Goal: Task Accomplishment & Management: Complete application form

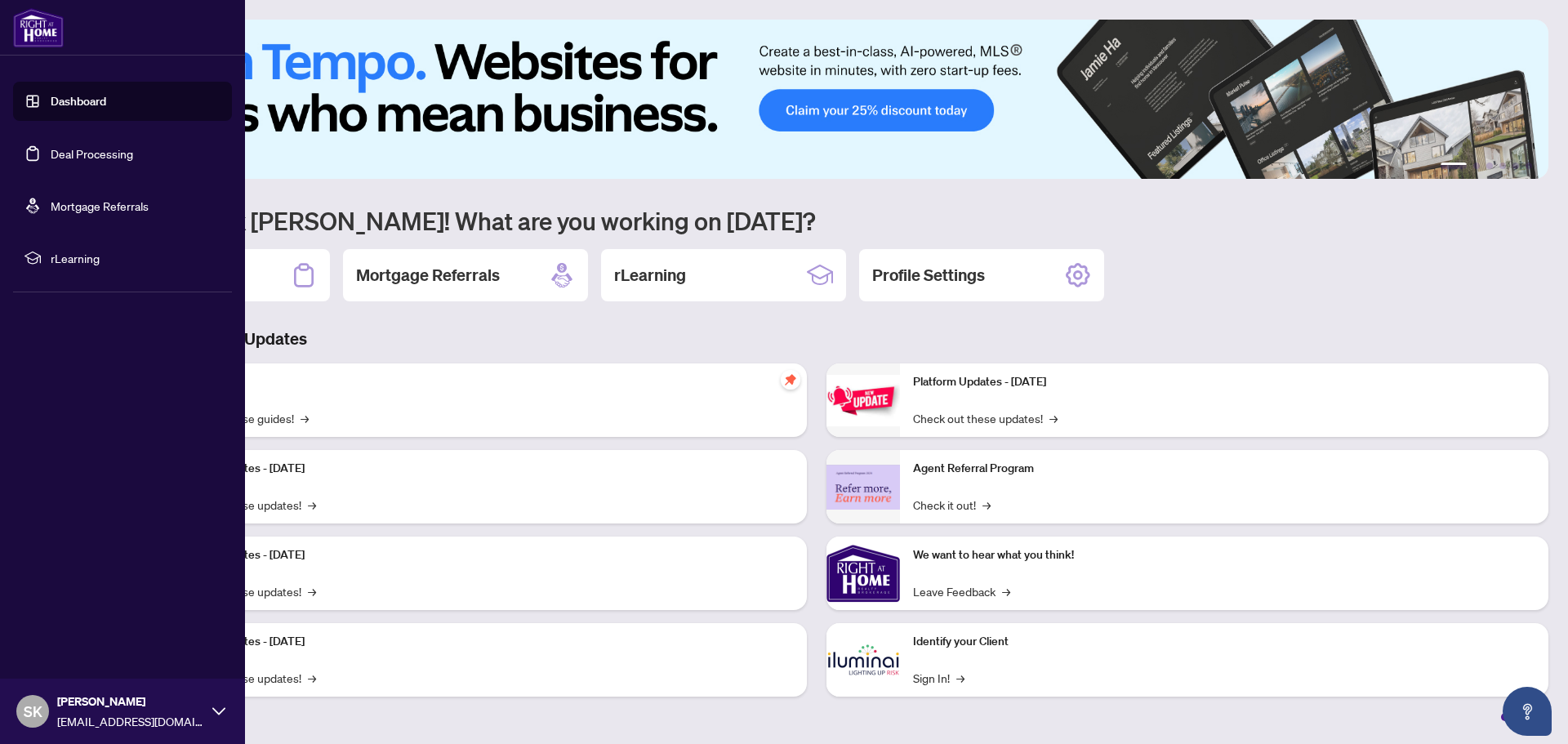
click at [89, 159] on link "Deal Processing" at bounding box center [91, 153] width 83 height 15
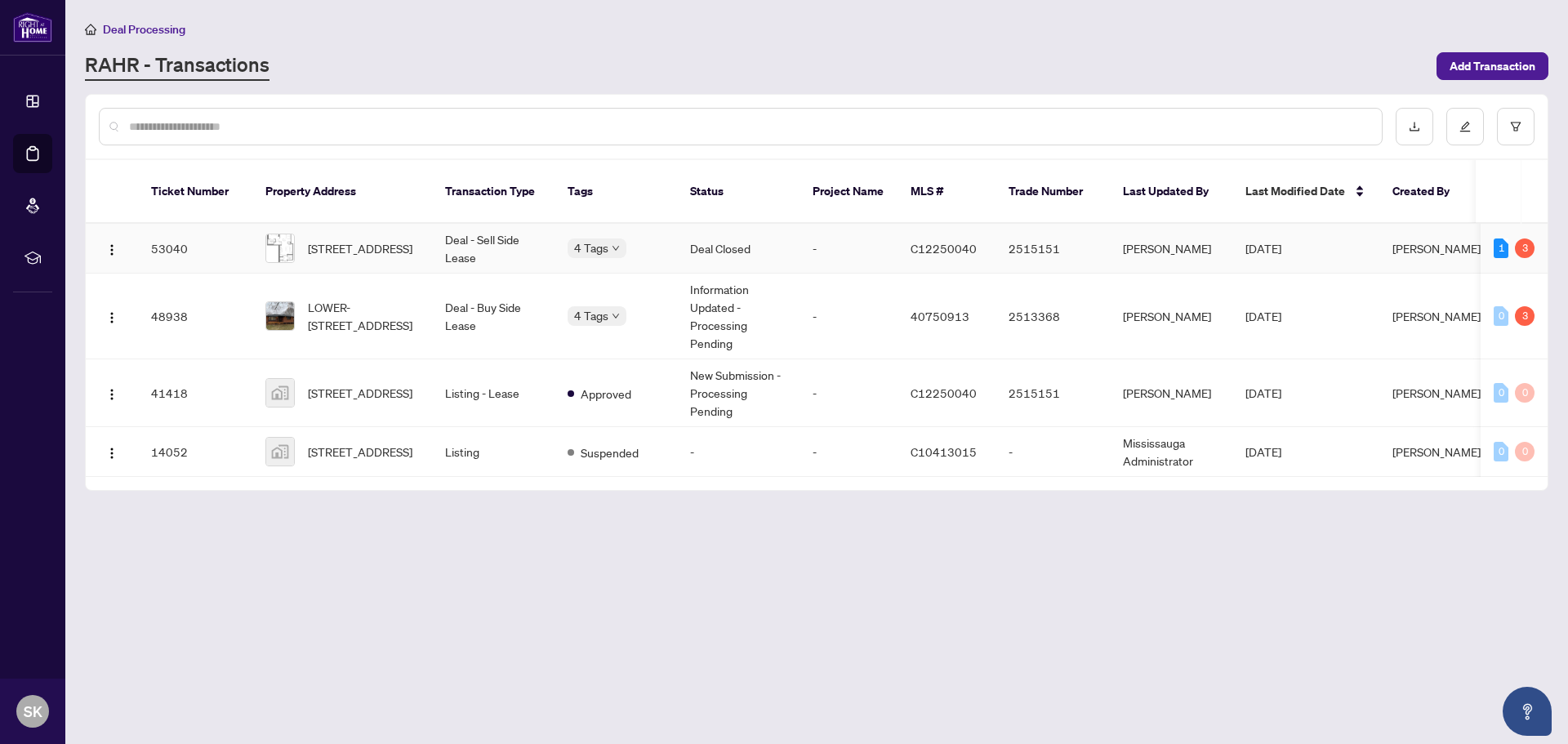
click at [486, 224] on td "Deal - Sell Side Lease" at bounding box center [493, 249] width 122 height 50
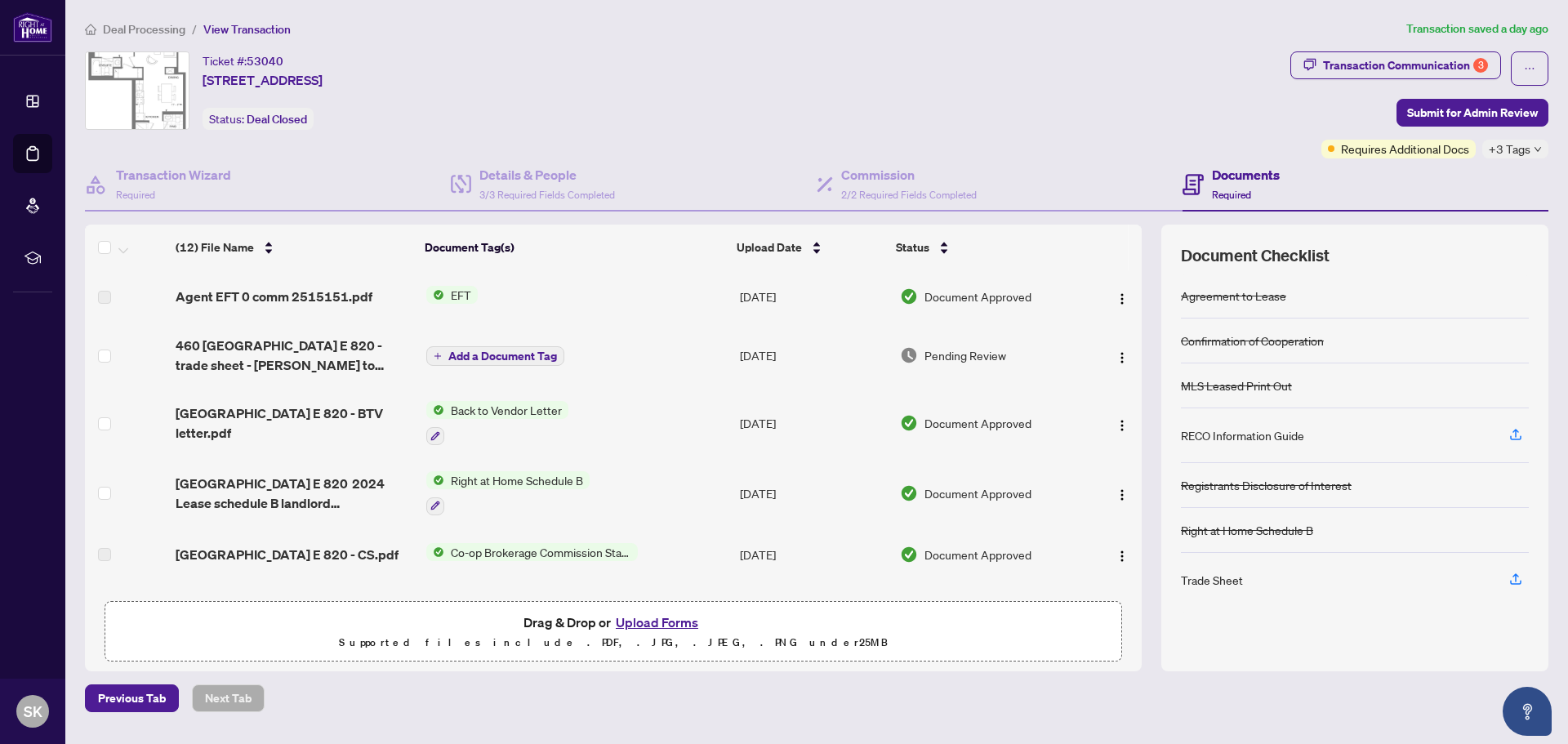
click at [1511, 149] on span "+3 Tags" at bounding box center [1510, 148] width 42 height 19
click at [1320, 162] on div "Documents Required" at bounding box center [1366, 184] width 366 height 53
click at [1363, 150] on span "Requires Additional Docs" at bounding box center [1405, 148] width 128 height 18
click at [287, 348] on span "460 [GEOGRAPHIC_DATA] E 820 - trade sheet - [PERSON_NAME] to review.pdf" at bounding box center [294, 355] width 238 height 39
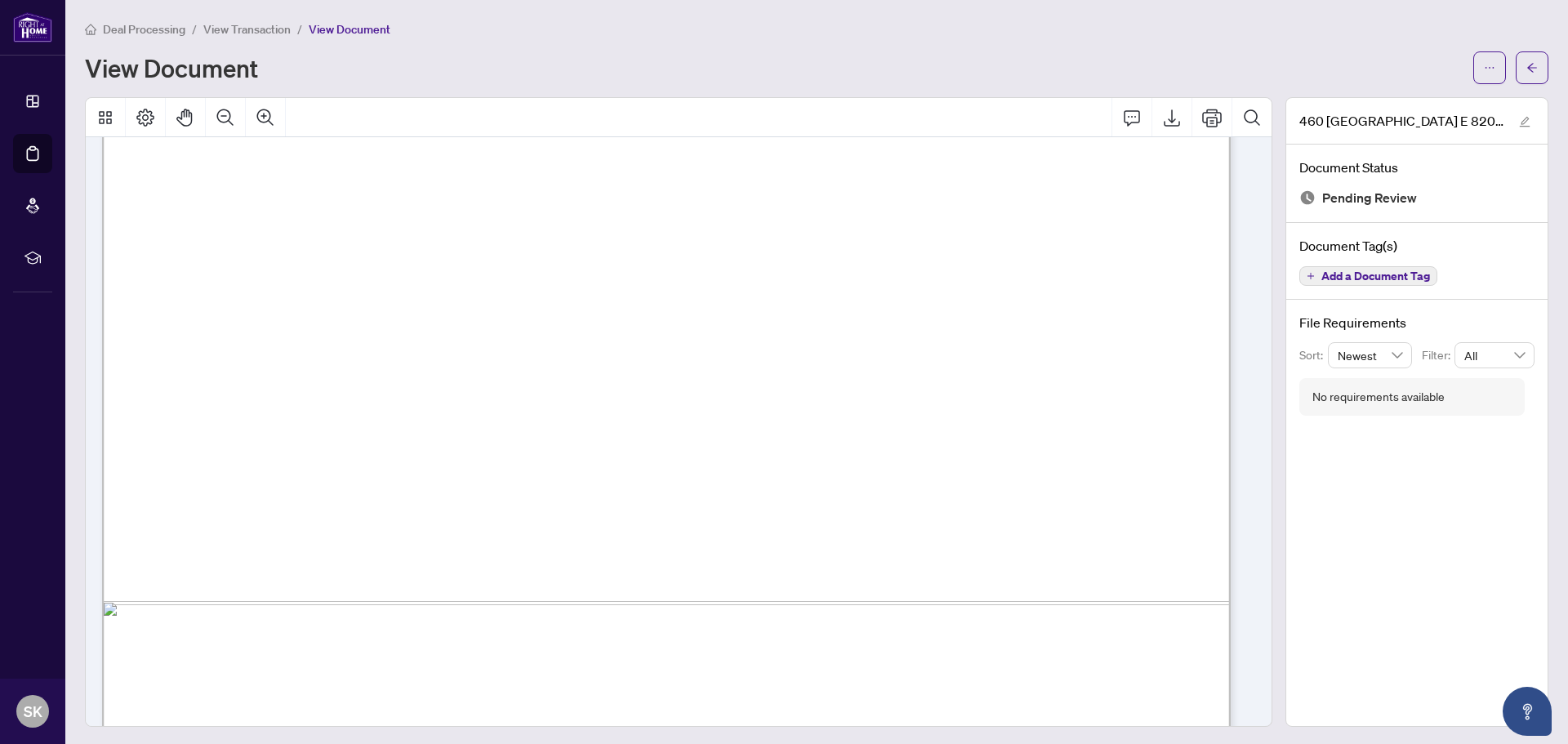
scroll to position [823, 0]
click at [1484, 74] on span "button" at bounding box center [1490, 68] width 12 height 26
click at [1484, 68] on icon "ellipsis" at bounding box center [1490, 68] width 12 height 12
click at [1432, 104] on span "Download" at bounding box center [1419, 102] width 124 height 18
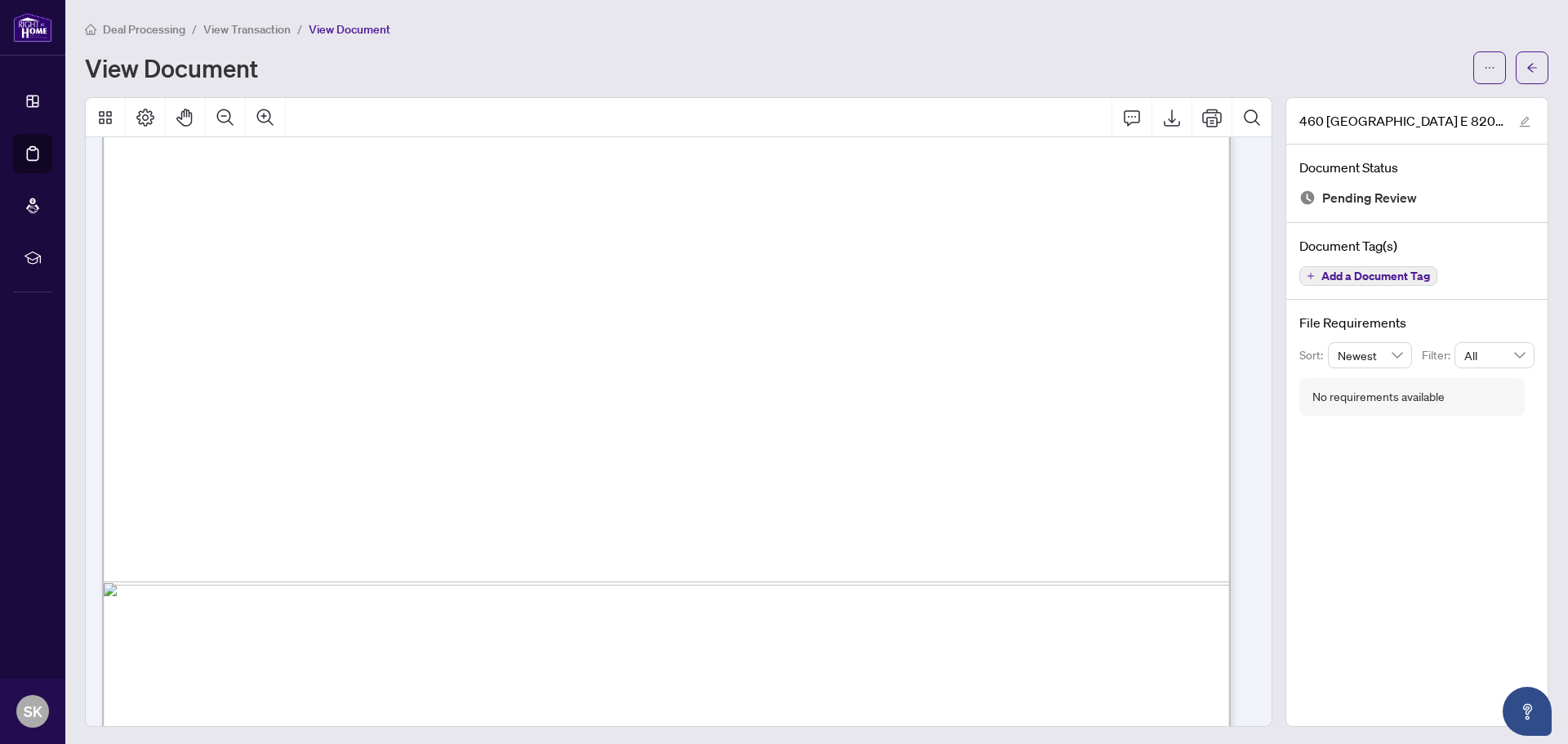
click at [1123, 58] on div "View Document" at bounding box center [774, 68] width 1379 height 26
click at [1527, 69] on icon "arrow-left" at bounding box center [1533, 68] width 12 height 12
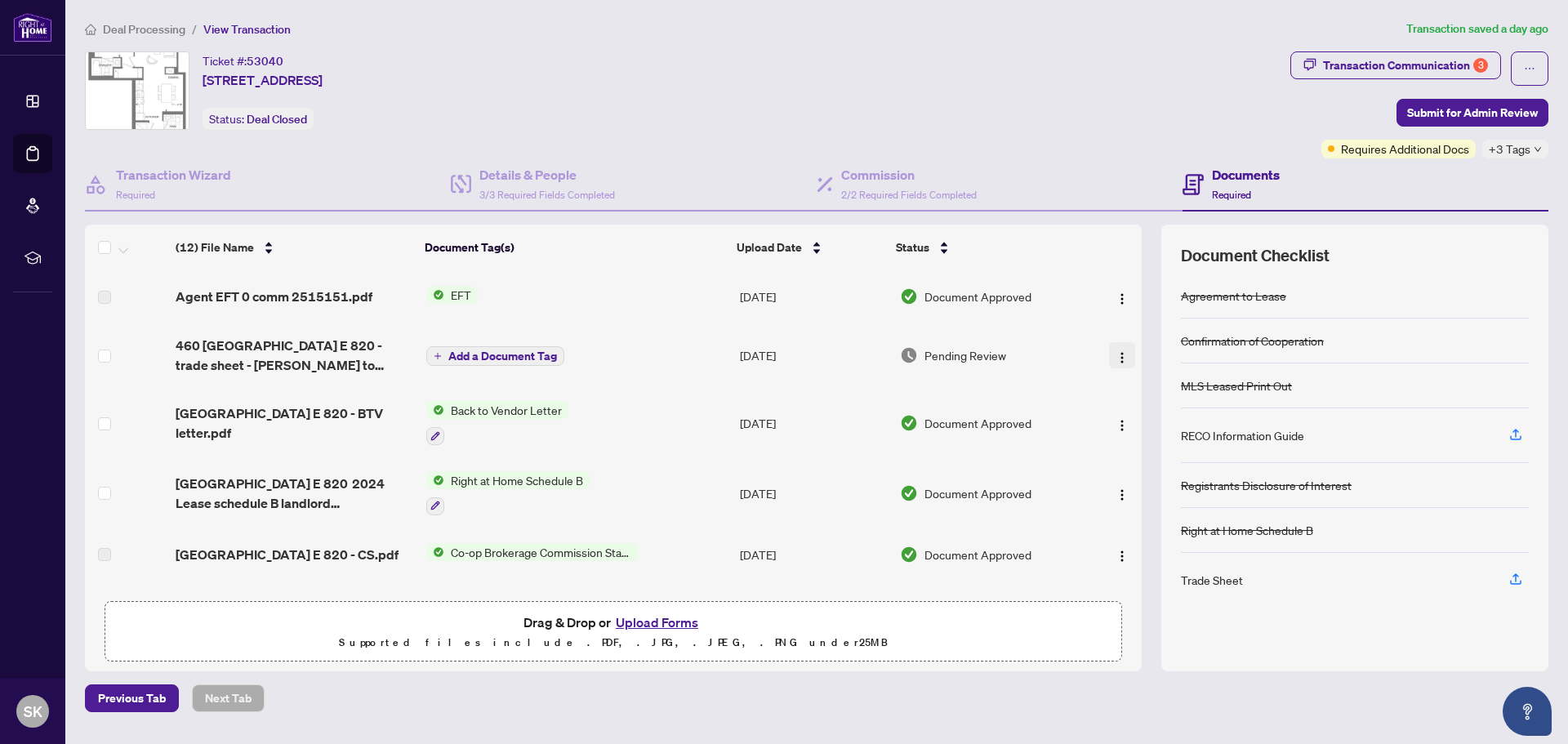
click at [1119, 352] on img "button" at bounding box center [1122, 357] width 13 height 13
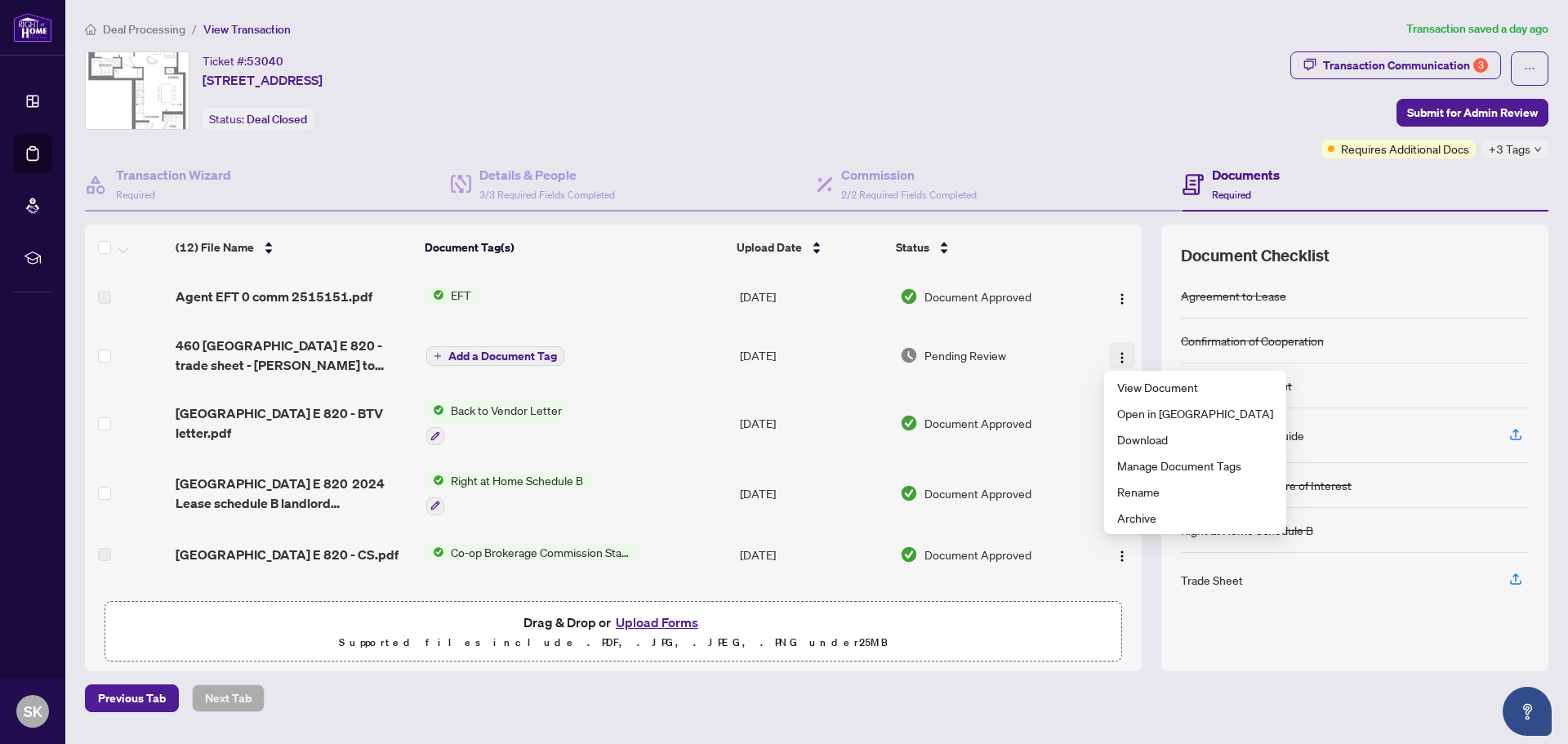
click at [1119, 352] on img "button" at bounding box center [1122, 357] width 13 height 13
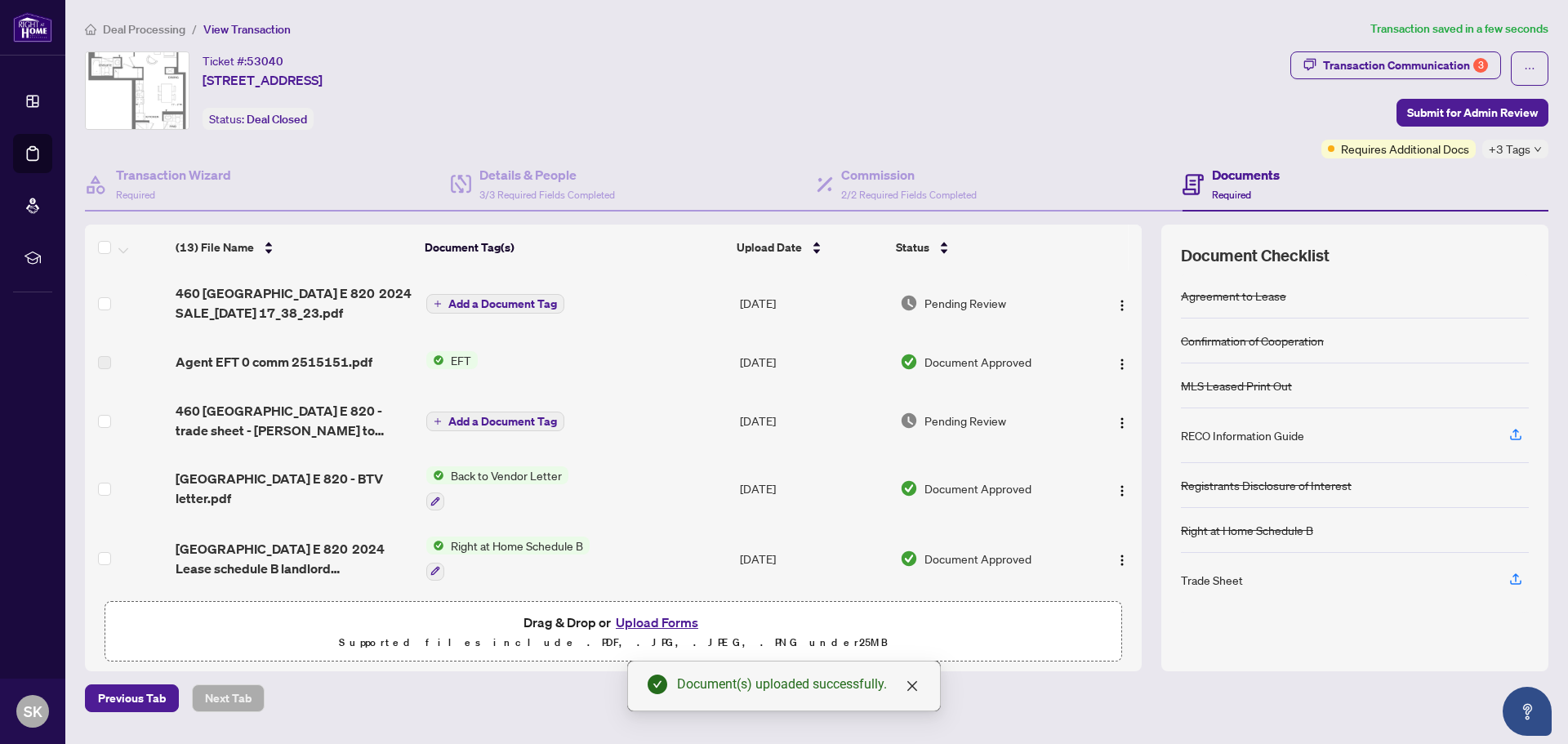
click at [510, 299] on span "Add a Document Tag" at bounding box center [502, 304] width 108 height 12
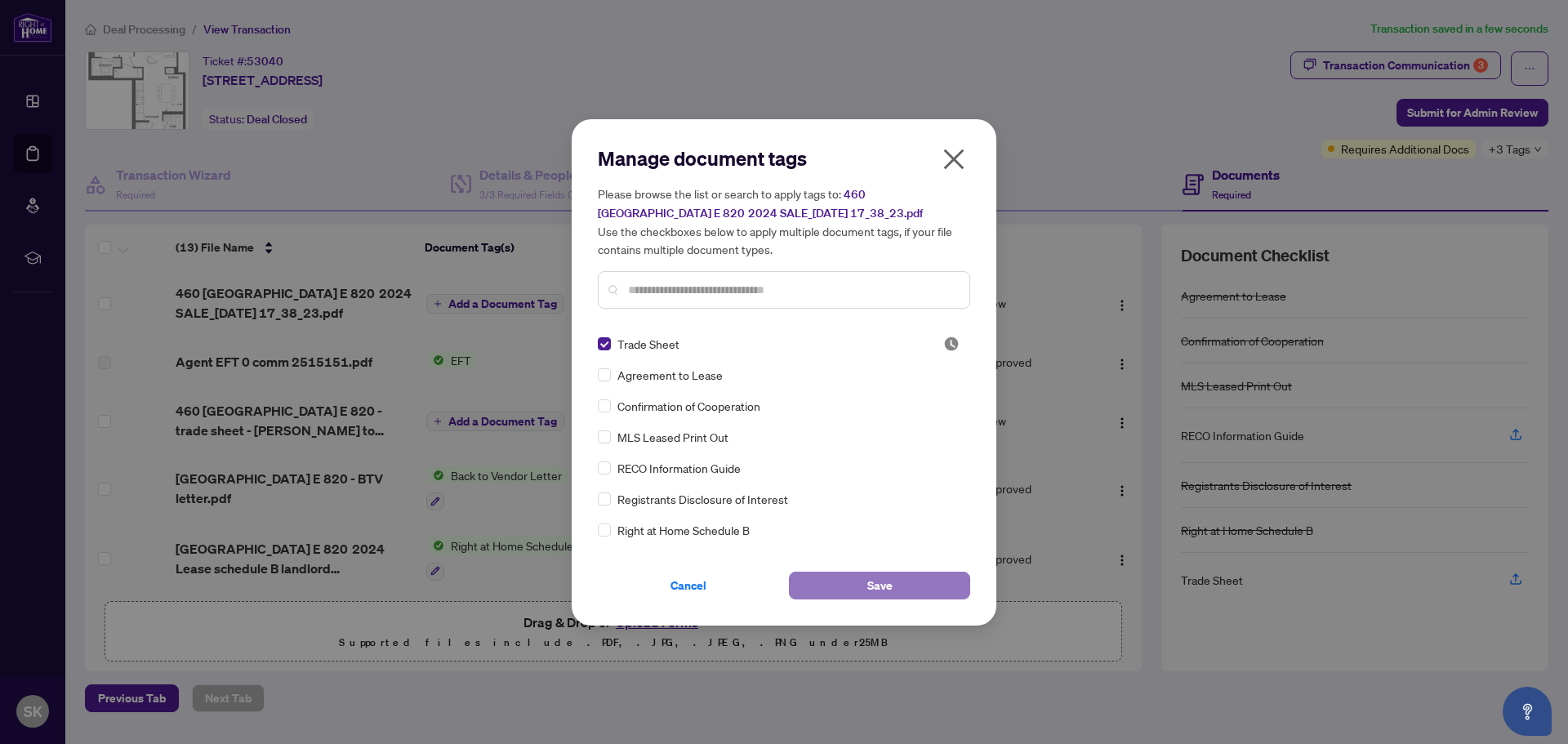
click at [872, 584] on span "Save" at bounding box center [880, 586] width 25 height 26
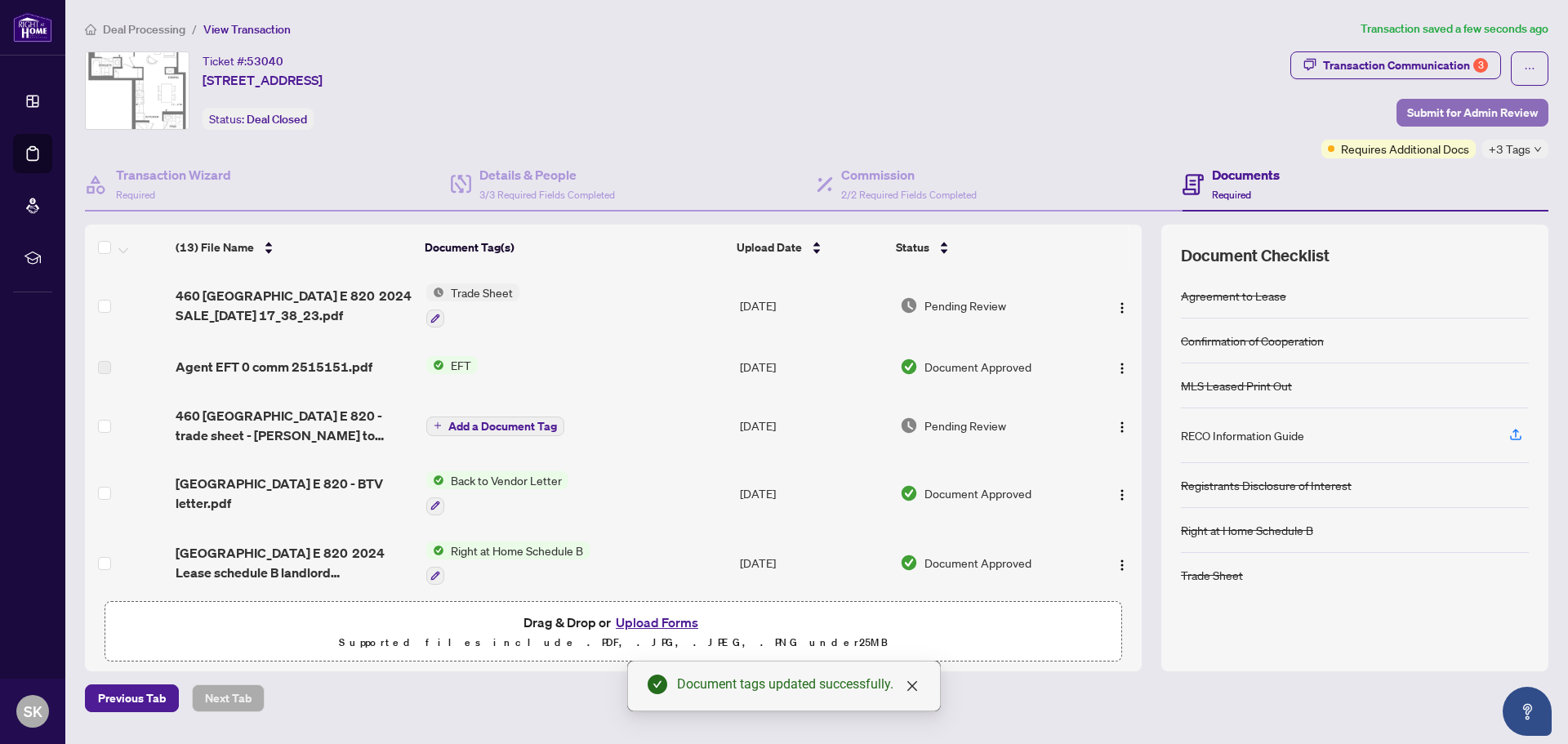
click at [1519, 103] on span "Submit for Admin Review" at bounding box center [1473, 112] width 130 height 26
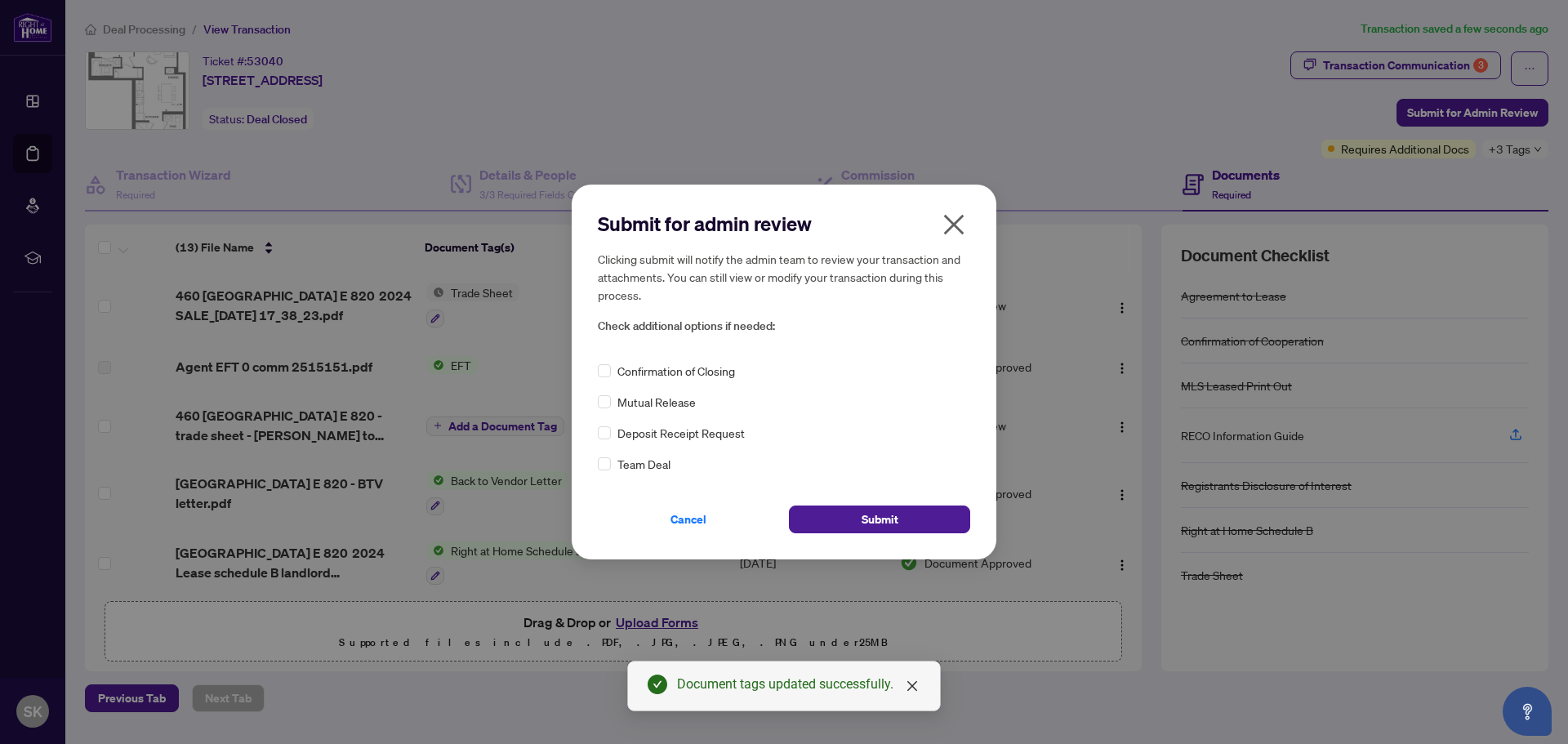
click at [666, 375] on span "Confirmation of Closing" at bounding box center [676, 371] width 117 height 18
click at [930, 523] on button "Submit" at bounding box center [880, 520] width 181 height 28
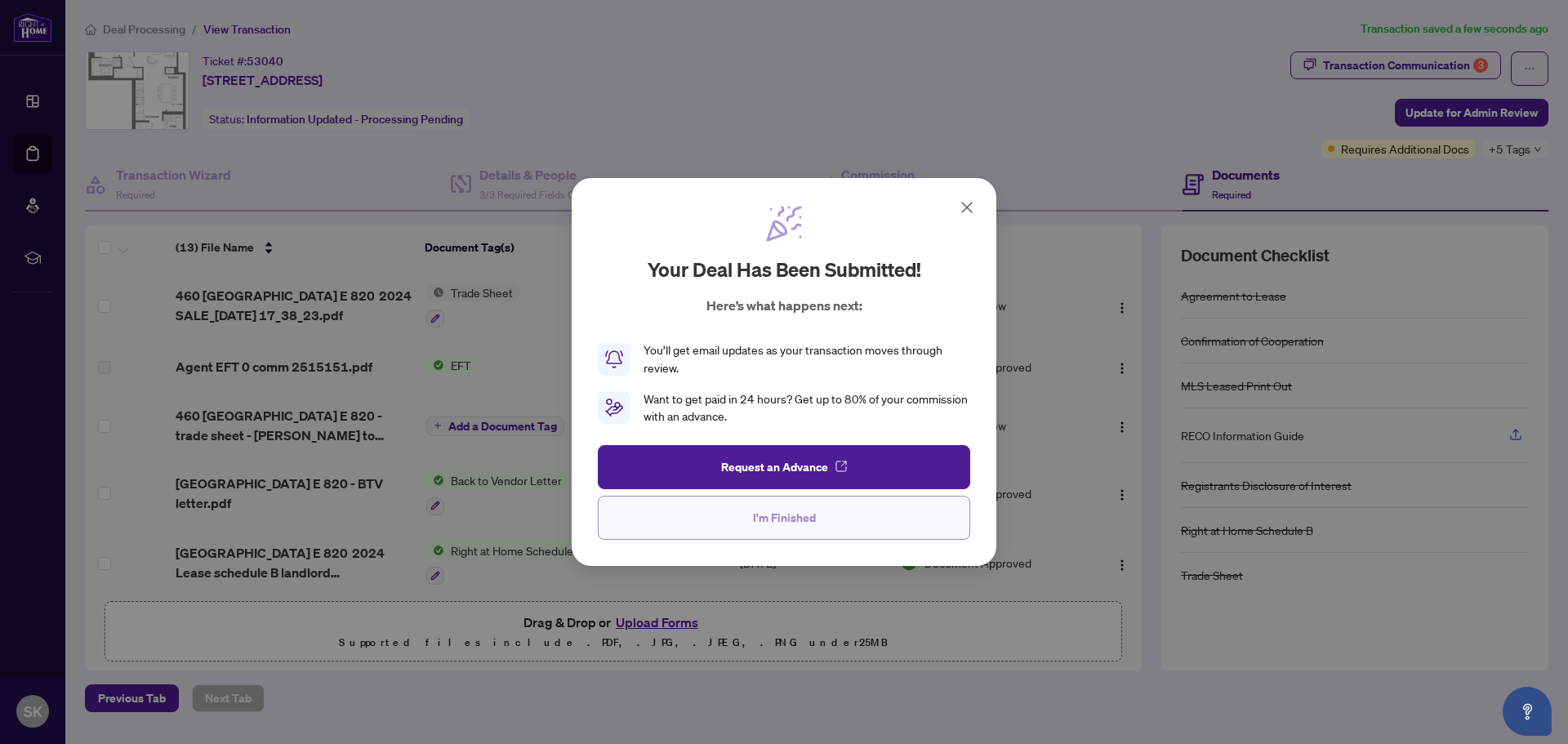
click at [926, 522] on button "I'm Finished" at bounding box center [784, 518] width 373 height 44
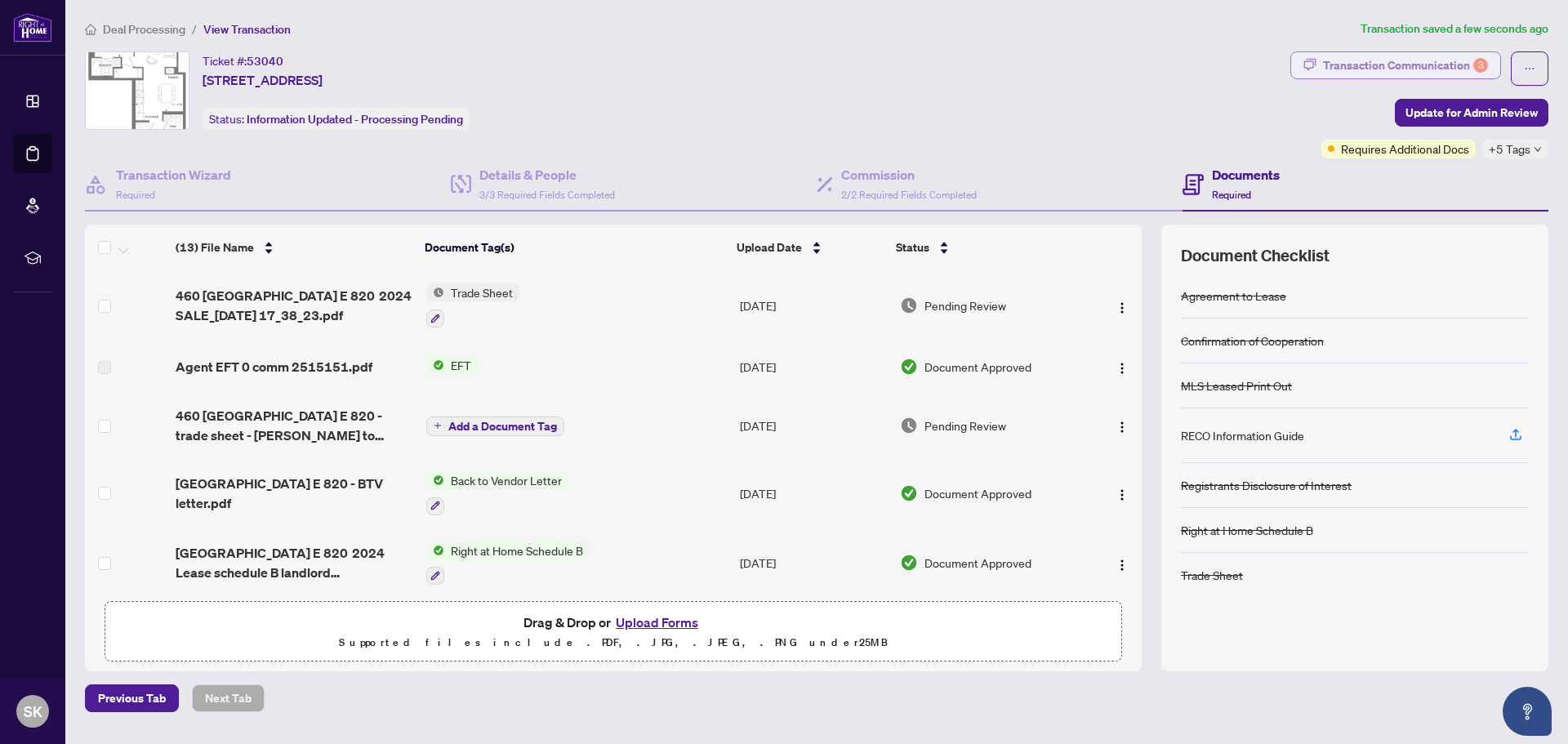
click at [1318, 61] on button "Transaction Communication 3" at bounding box center [1396, 66] width 211 height 28
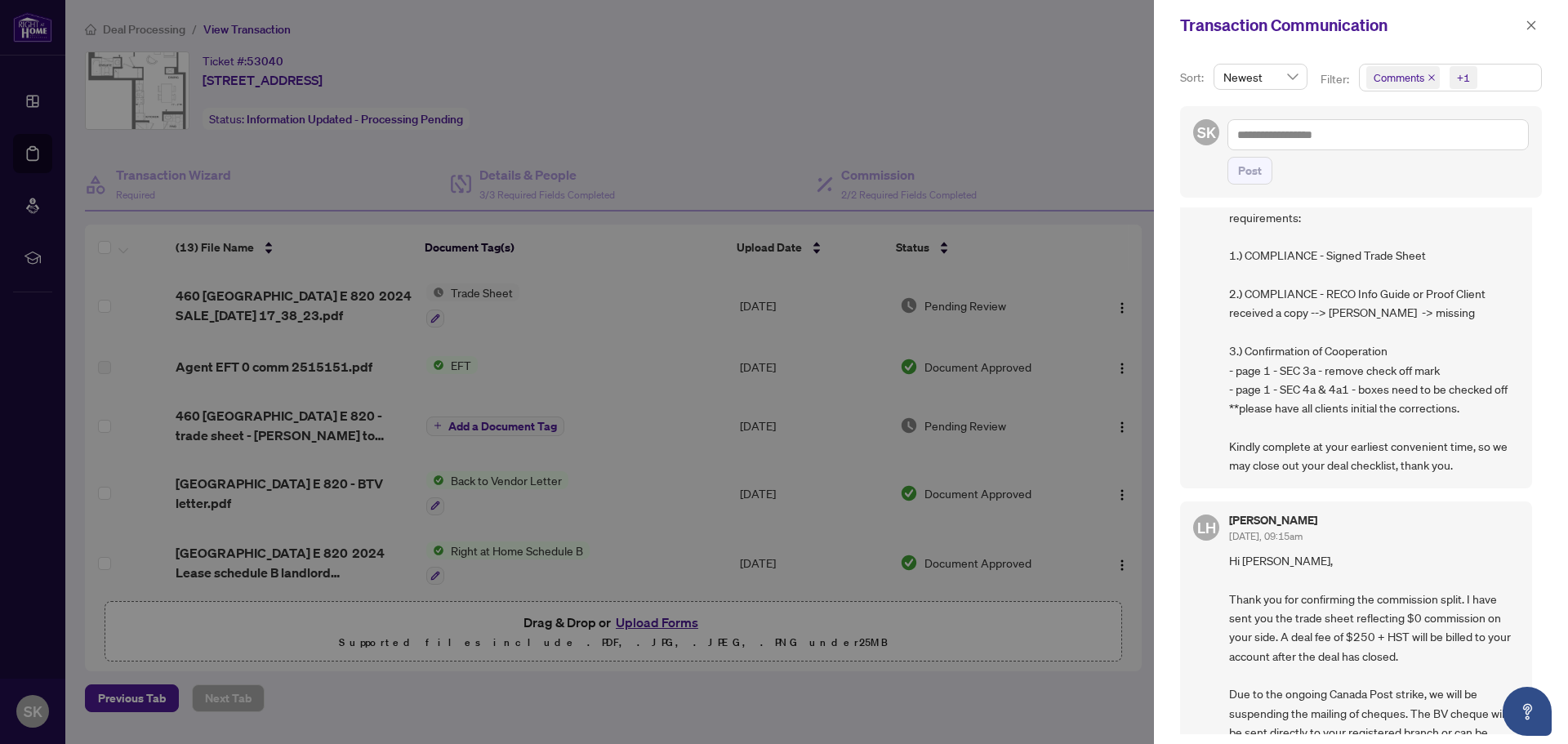
scroll to position [82, 0]
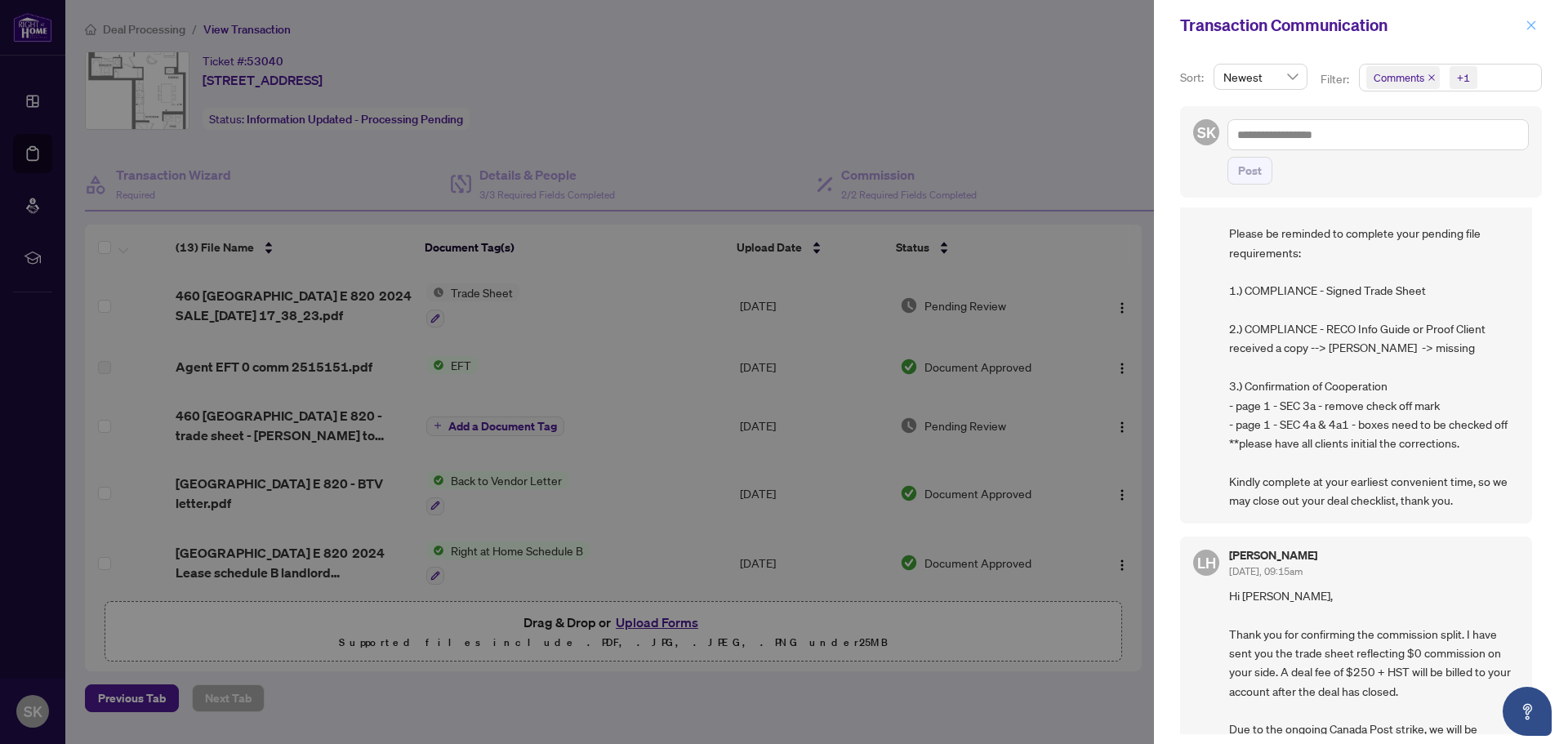
click at [1529, 27] on icon "close" at bounding box center [1532, 26] width 12 height 12
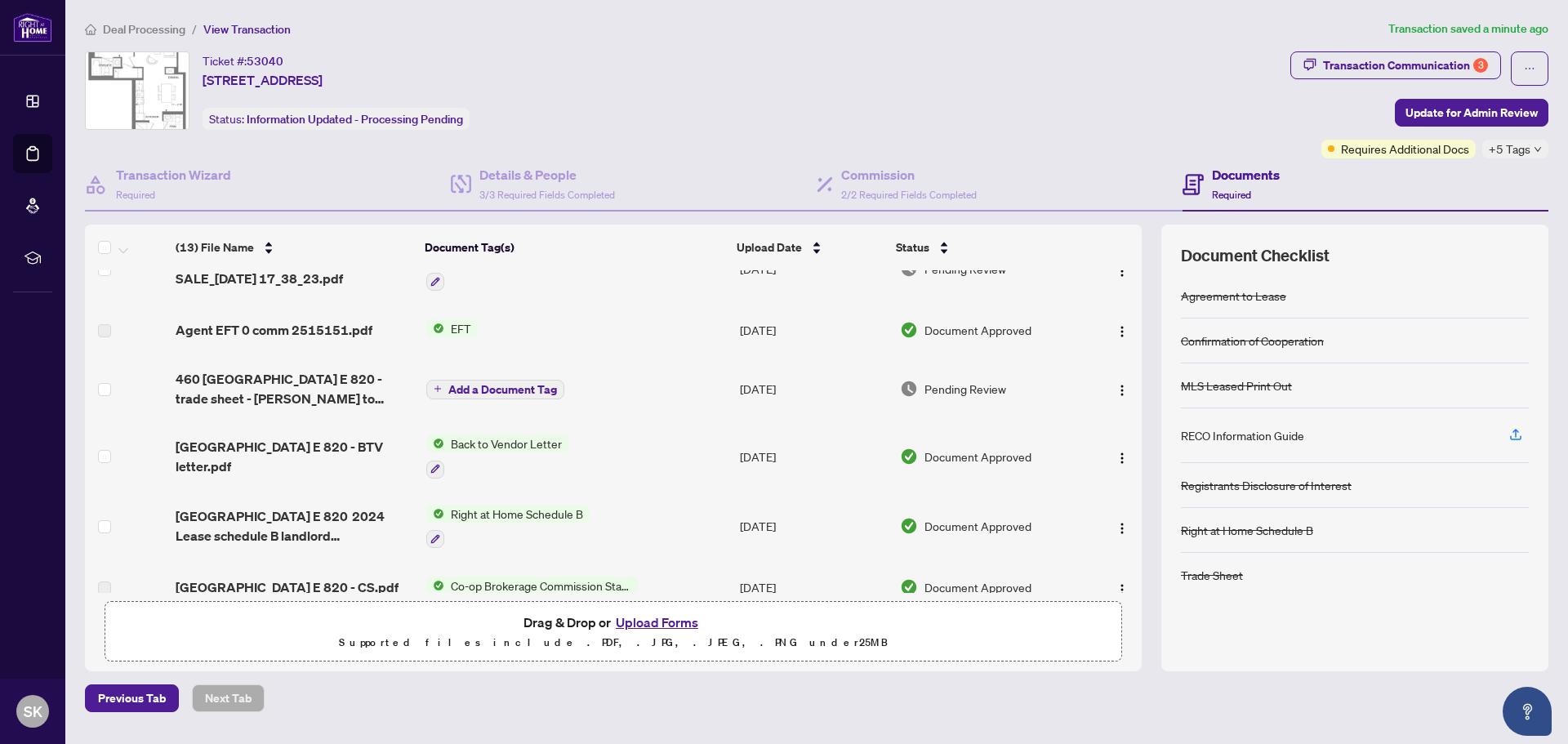
scroll to position [0, 0]
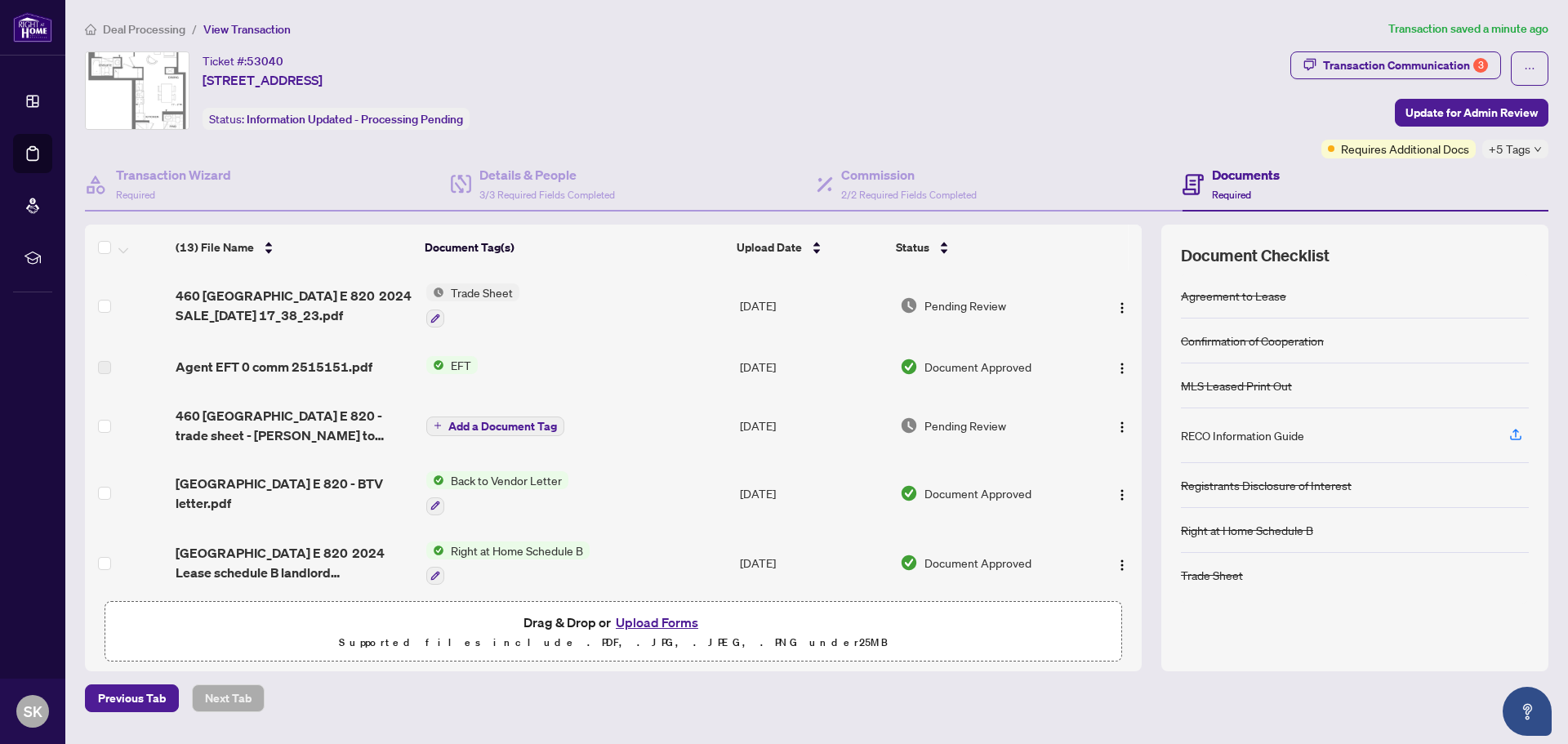
click at [158, 30] on span "Deal Processing" at bounding box center [144, 29] width 83 height 15
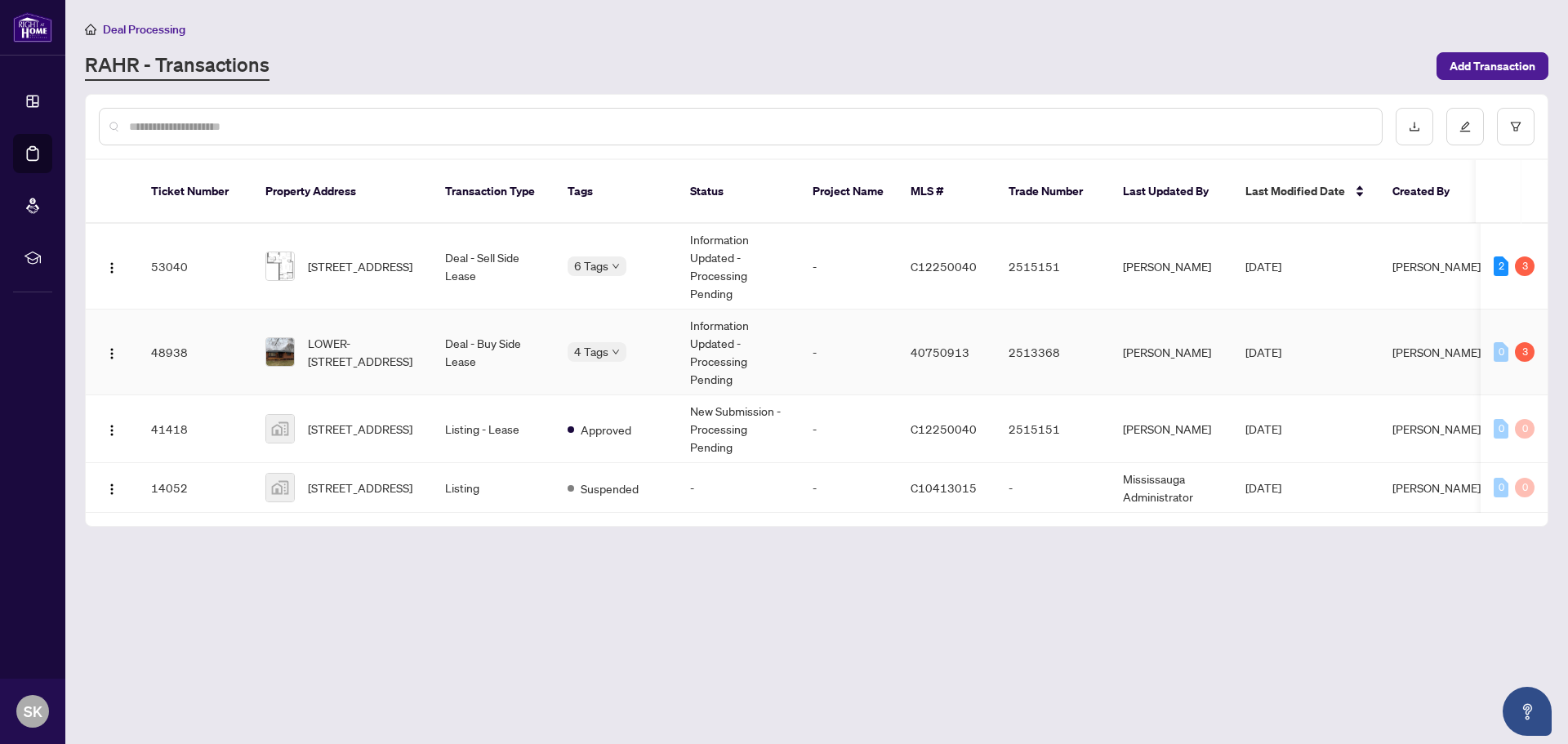
click at [705, 336] on td "Information Updated - Processing Pending" at bounding box center [738, 352] width 122 height 86
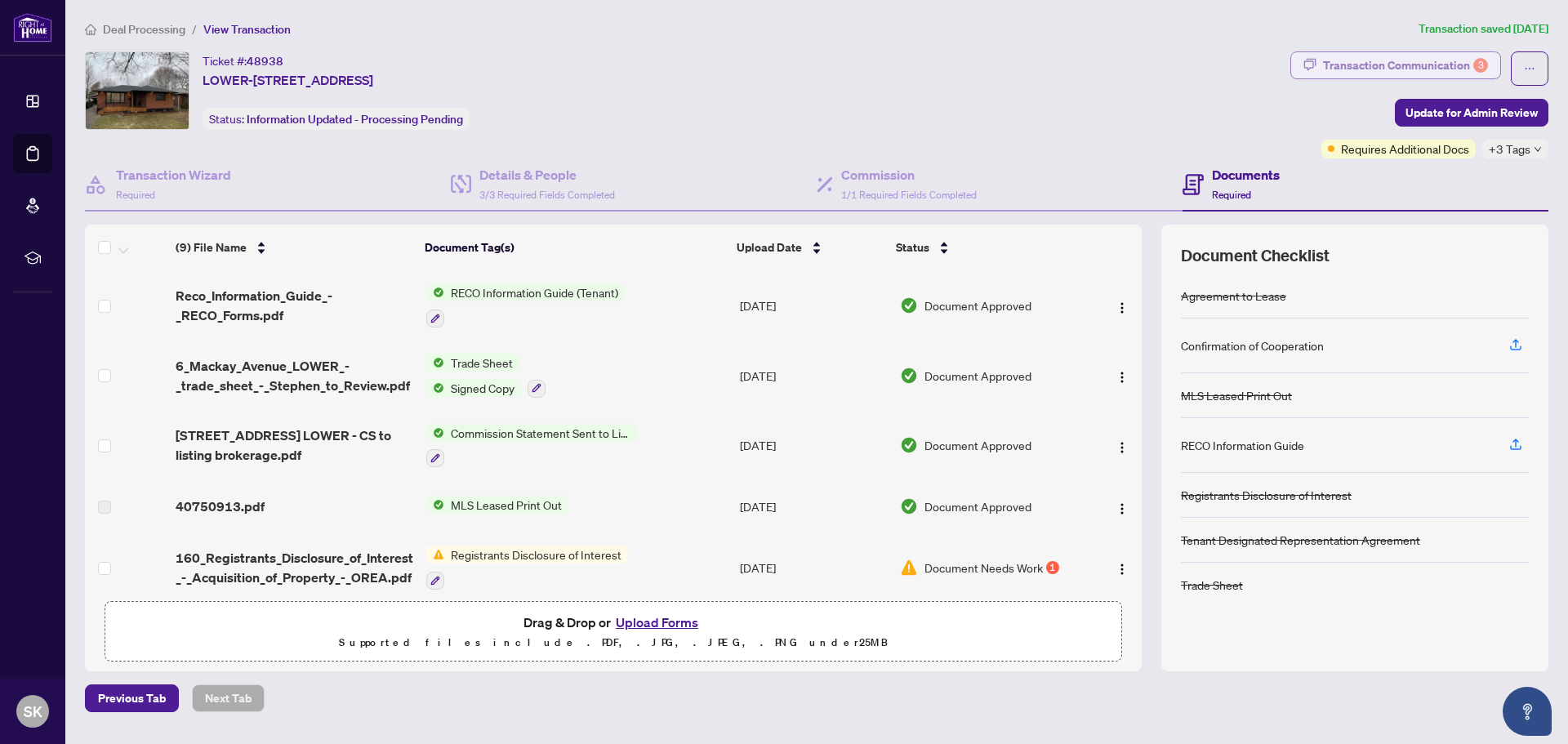
click at [1388, 66] on div "Transaction Communication 3" at bounding box center [1406, 66] width 165 height 26
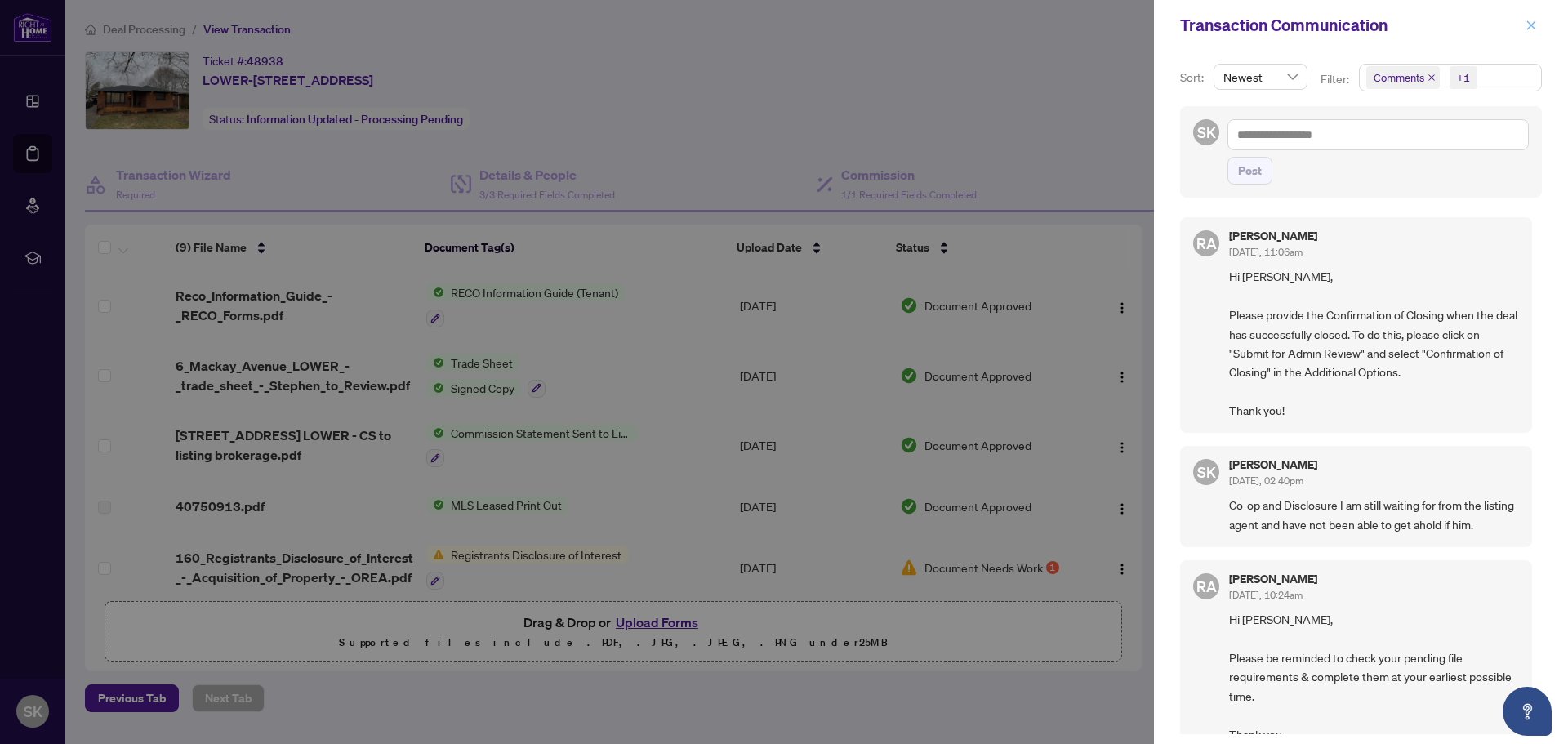
click at [1531, 26] on icon "close" at bounding box center [1531, 25] width 9 height 9
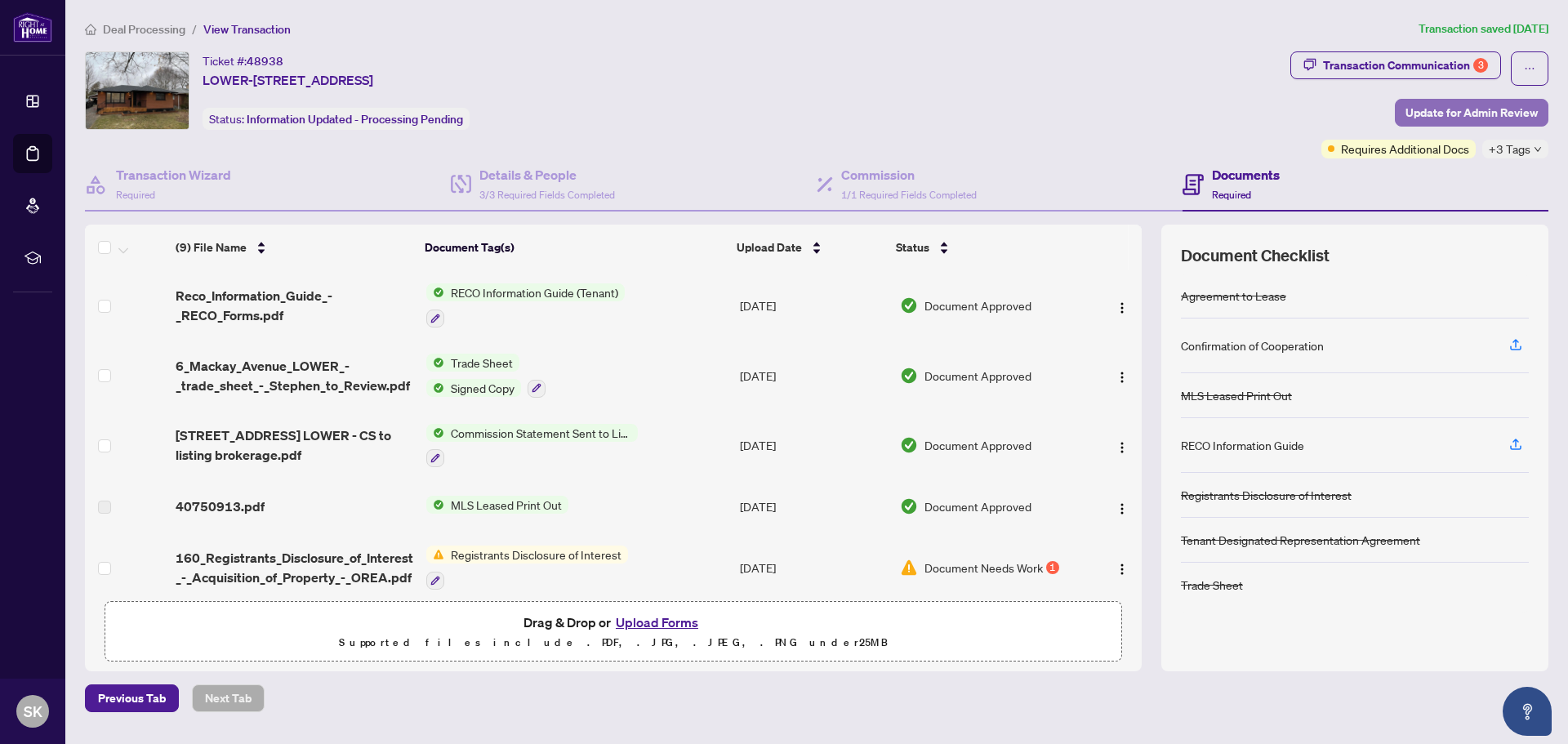
click at [1487, 113] on span "Update for Admin Review" at bounding box center [1472, 112] width 132 height 26
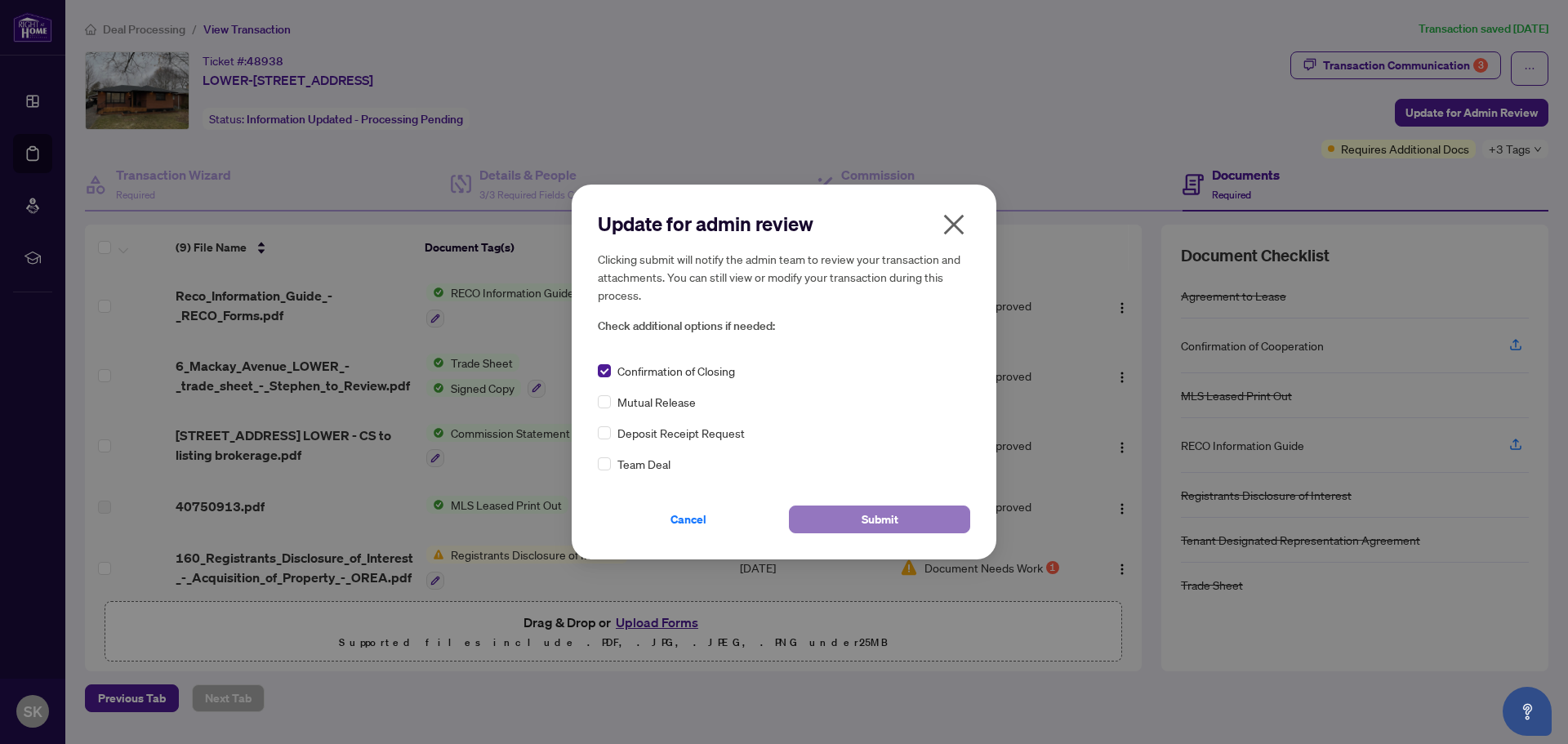
click at [850, 515] on button "Submit" at bounding box center [880, 520] width 181 height 28
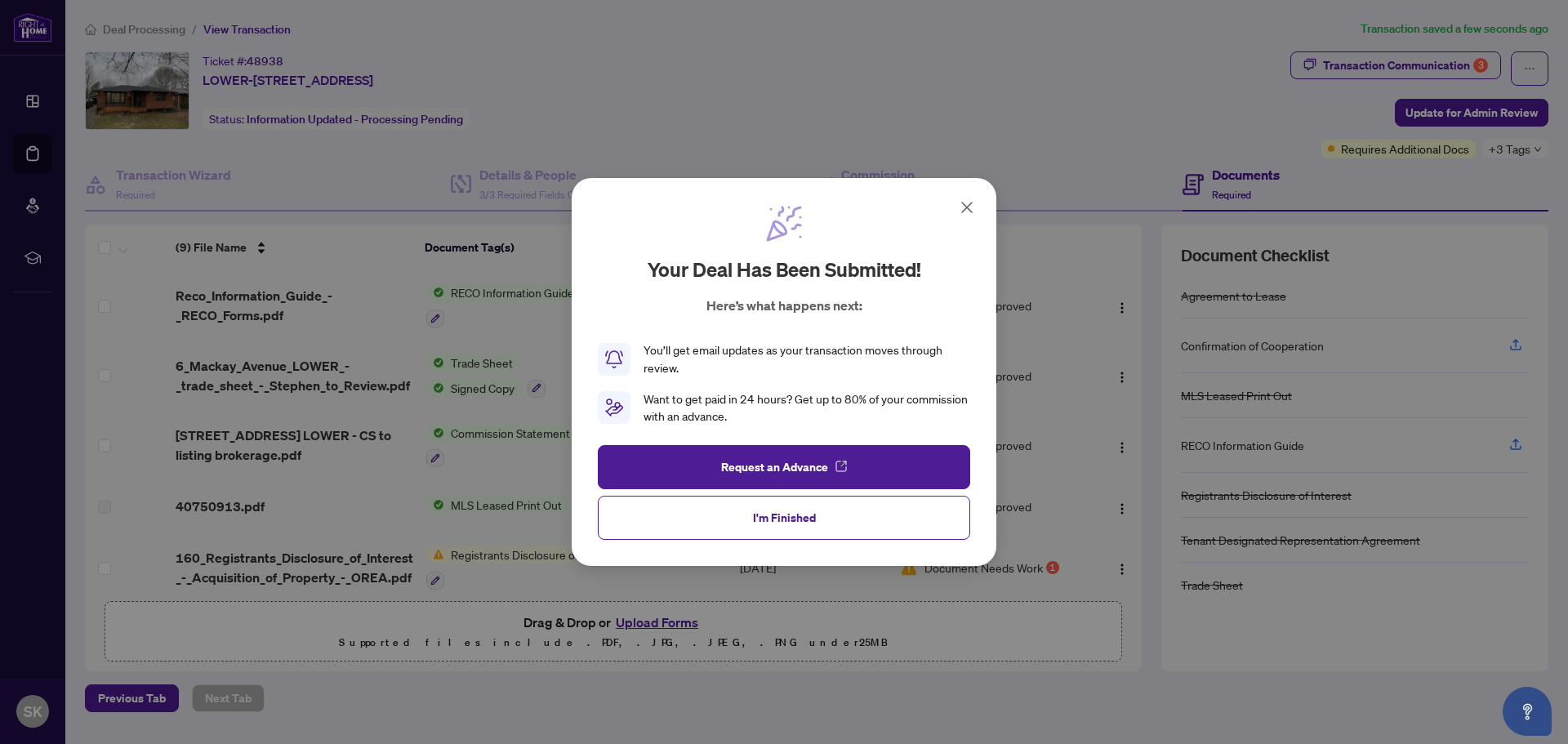
click at [822, 516] on button "I'm Finished" at bounding box center [784, 518] width 373 height 44
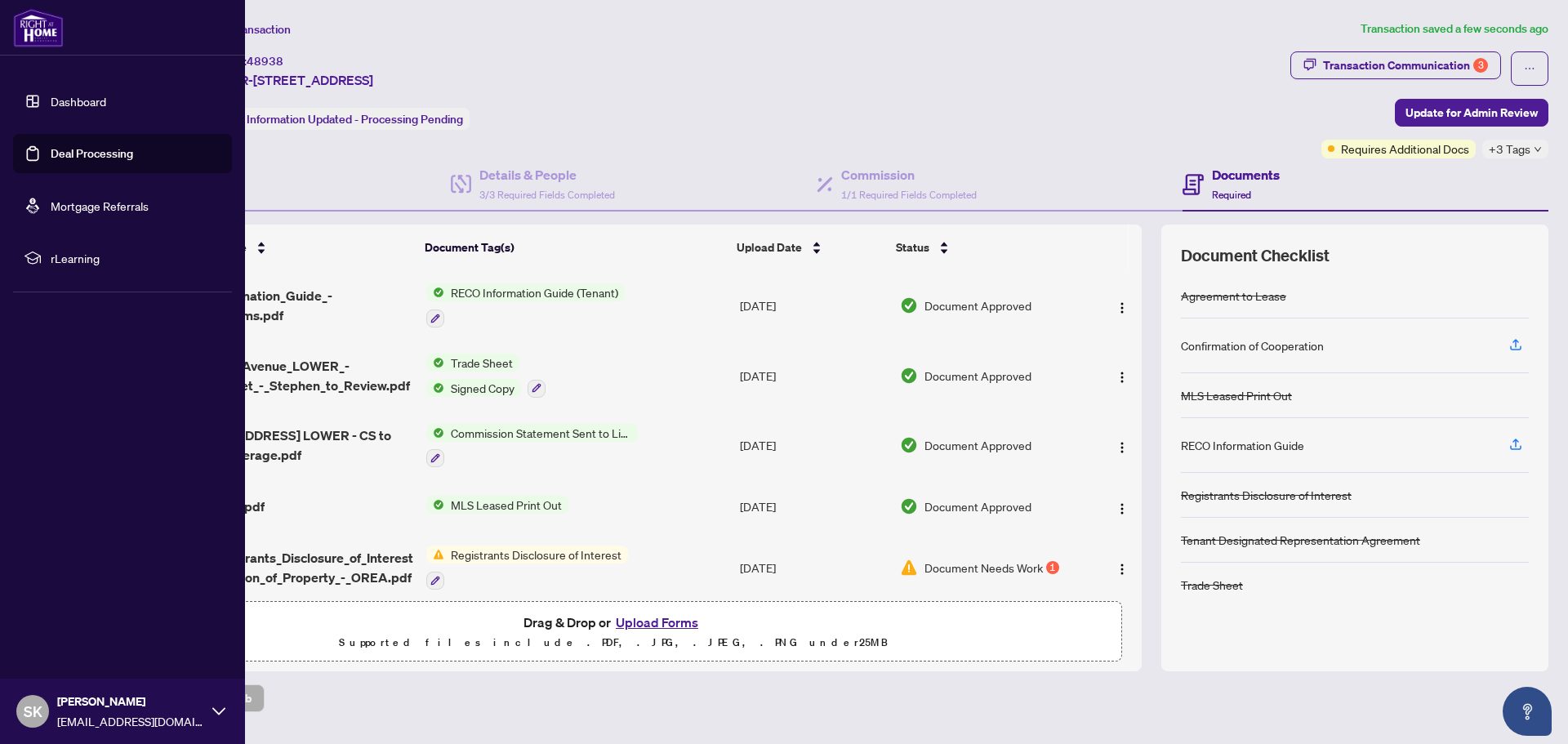
click at [91, 103] on link "Dashboard" at bounding box center [79, 100] width 56 height 15
